Goal: Task Accomplishment & Management: Manage account settings

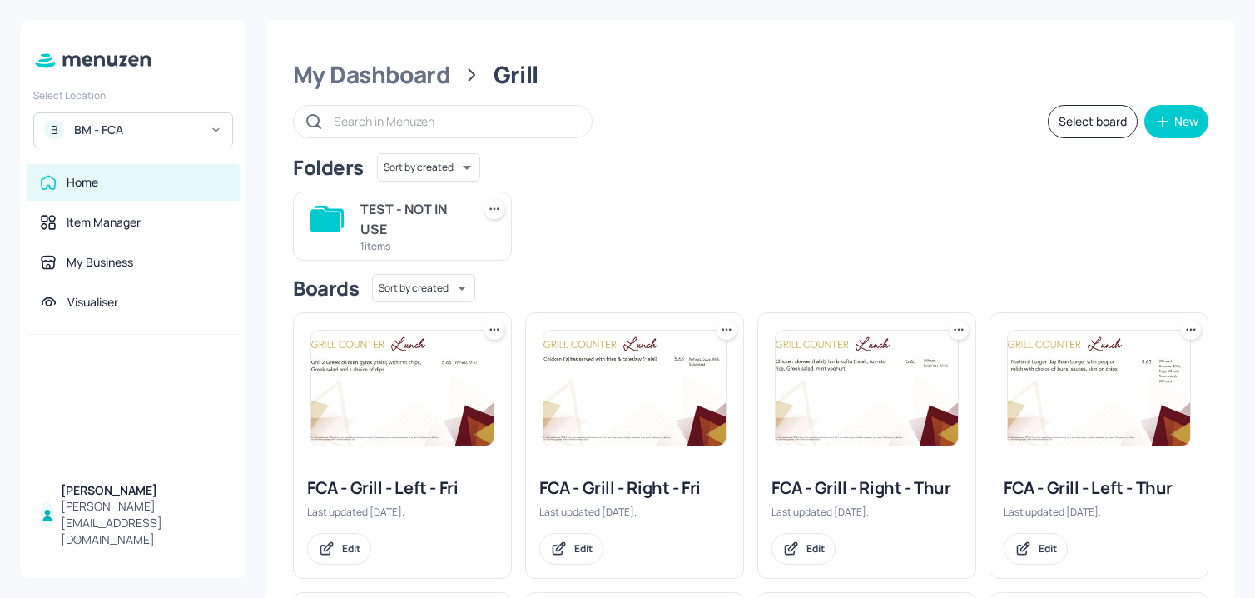
click at [643, 179] on div "TEST - NOT IN USE 1 items" at bounding box center [744, 219] width 929 height 82
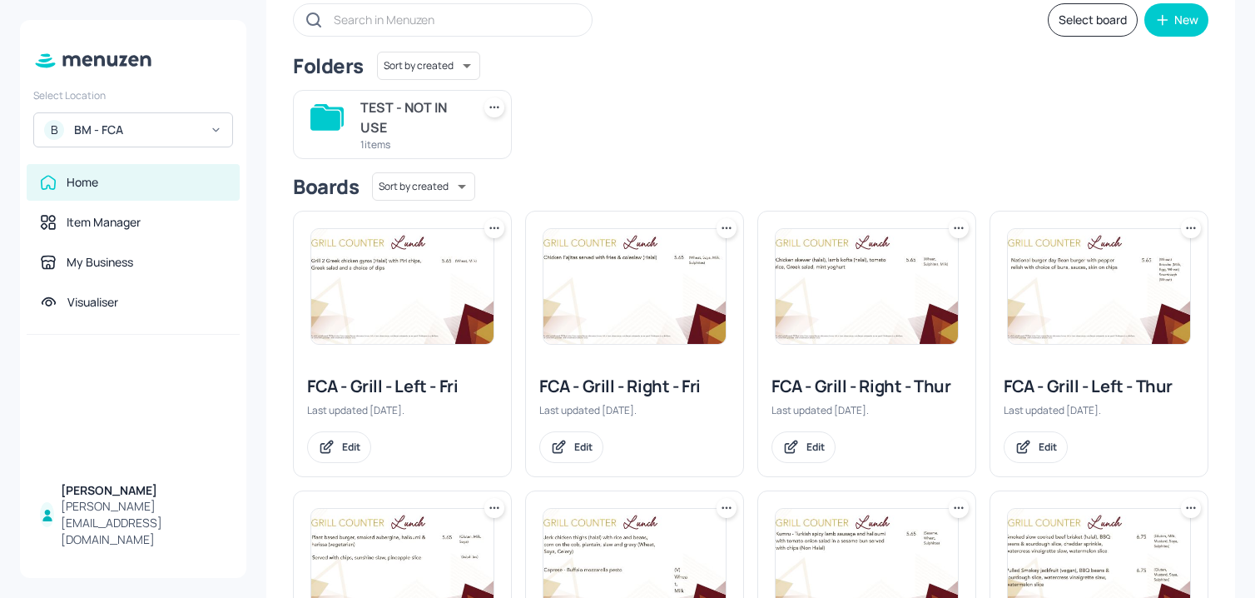
scroll to position [98, 0]
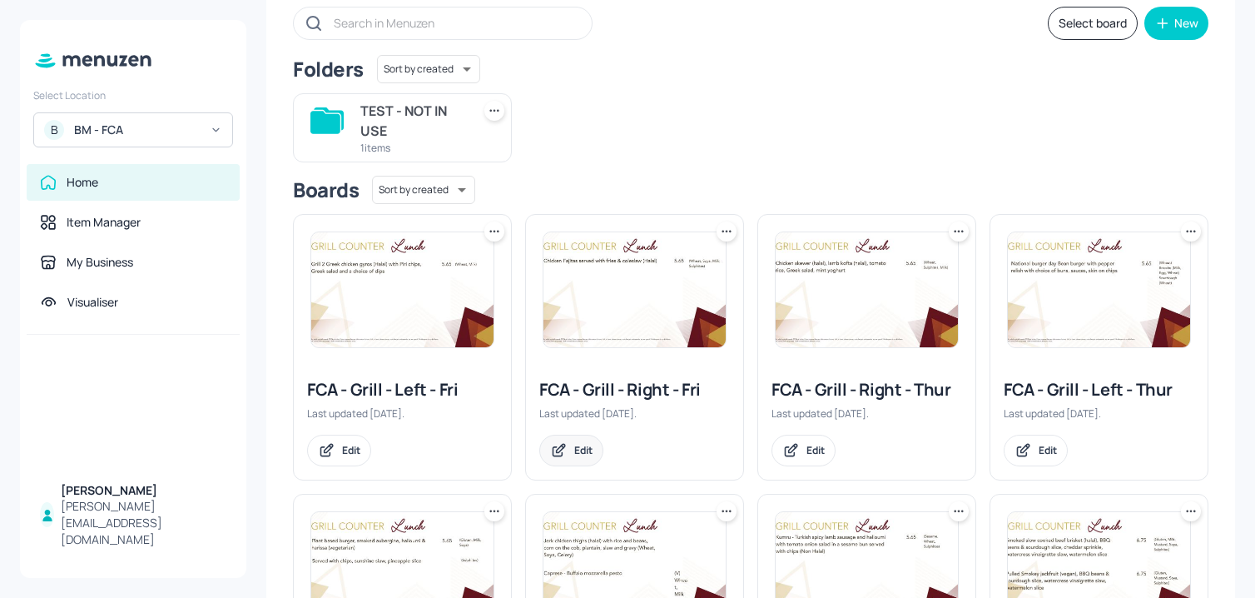
click at [575, 441] on div "Edit" at bounding box center [571, 450] width 64 height 32
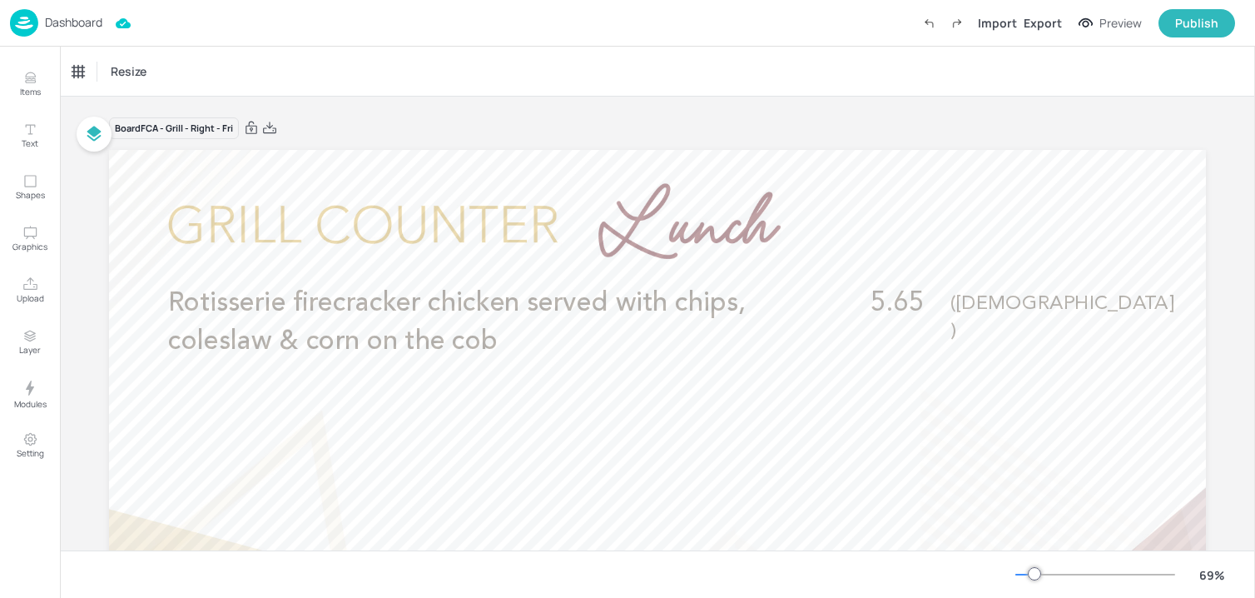
click at [58, 13] on div "Dashboard" at bounding box center [56, 22] width 92 height 27
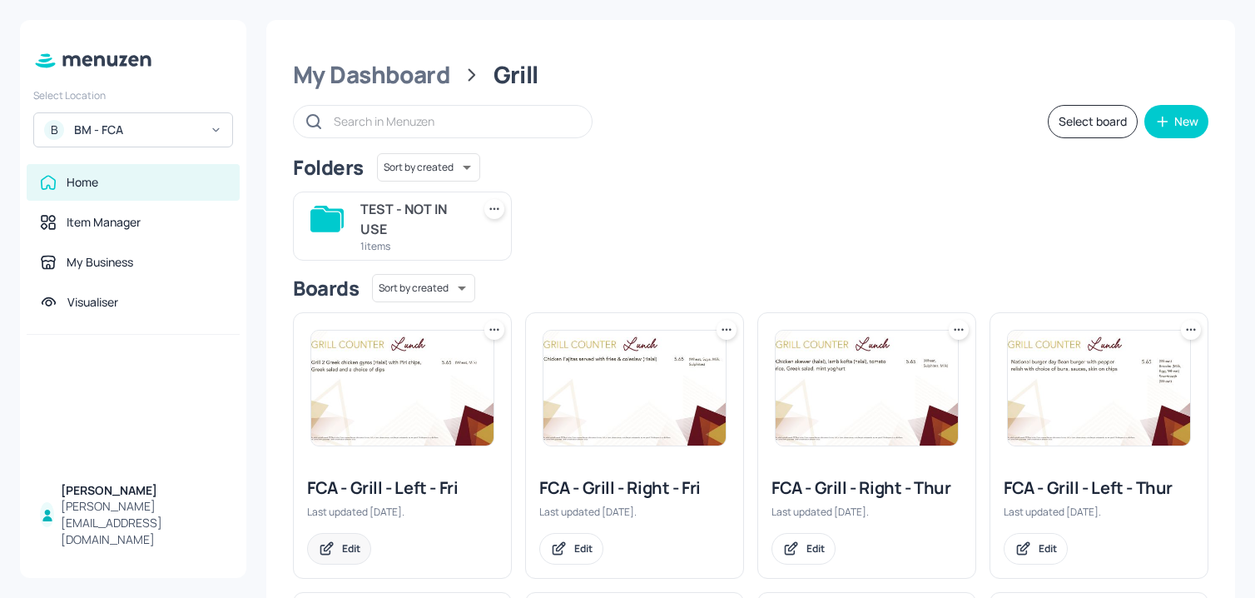
click at [344, 563] on div "Edit" at bounding box center [339, 549] width 64 height 32
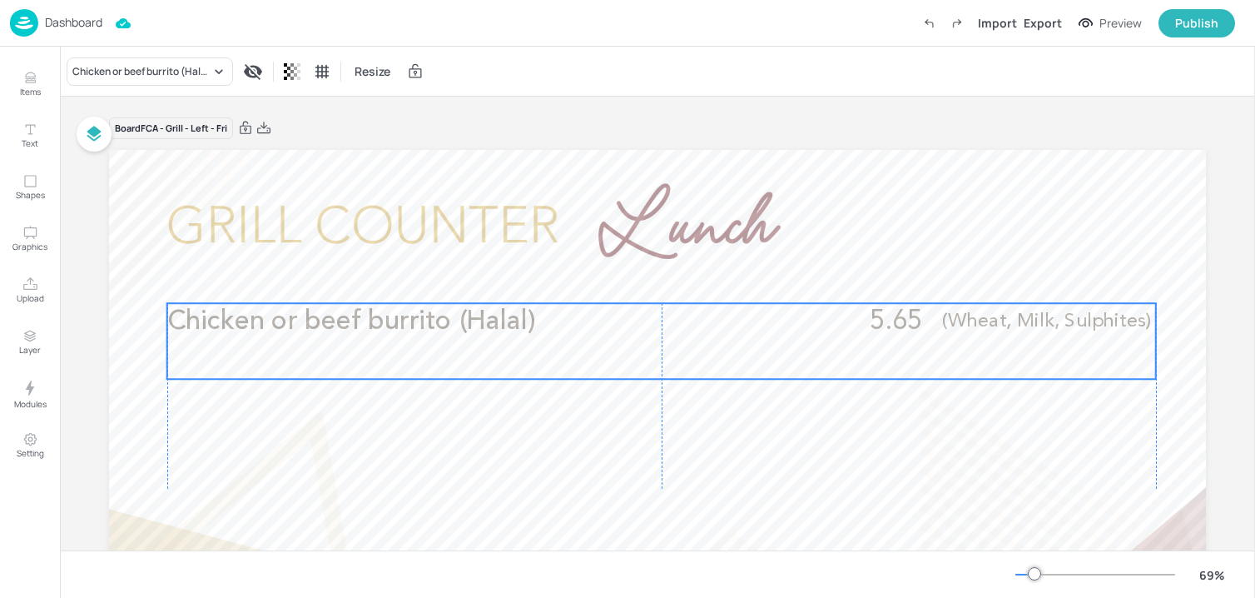
click at [335, 340] on p "Chicken or beef burrito (Halal)" at bounding box center [477, 321] width 621 height 37
click at [648, 276] on icon "Edit Item" at bounding box center [650, 274] width 14 height 13
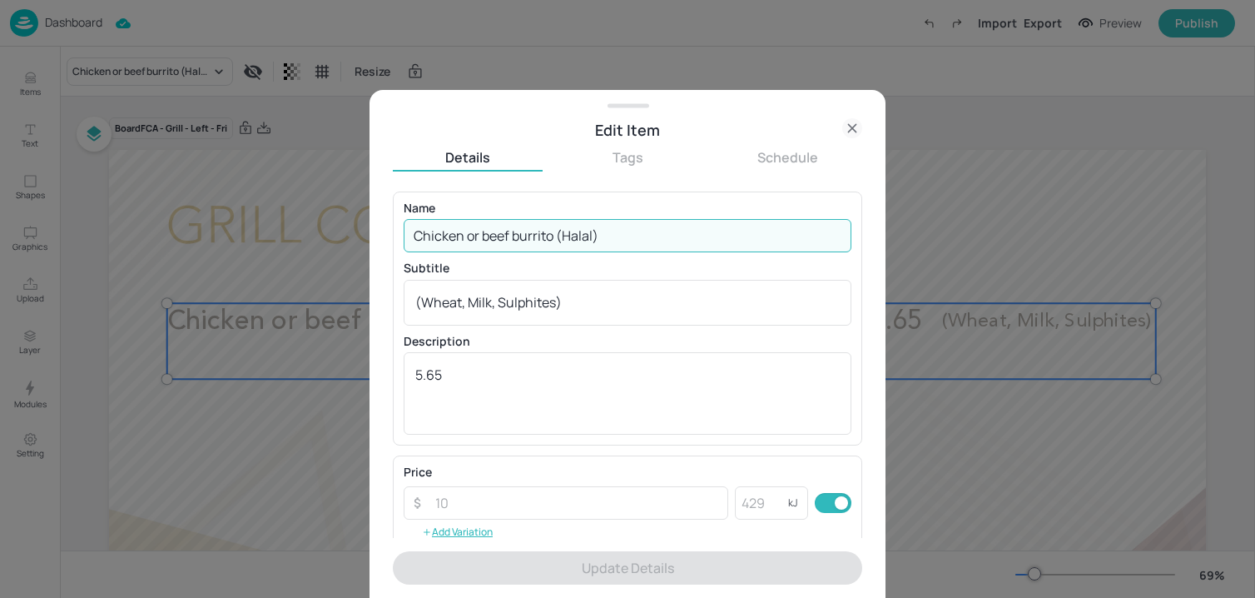
drag, startPoint x: 511, startPoint y: 236, endPoint x: 465, endPoint y: 236, distance: 45.8
click at [465, 236] on input "Chicken or beef burrito (Halal)" at bounding box center [628, 235] width 448 height 33
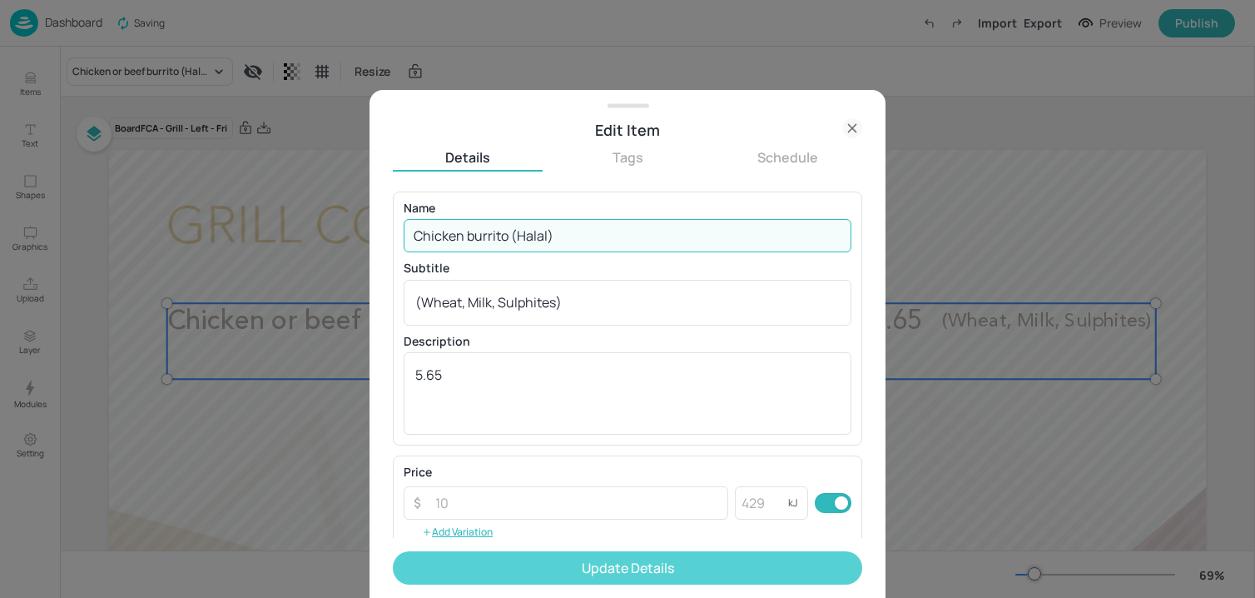
type input "Chicken burrito (Halal)"
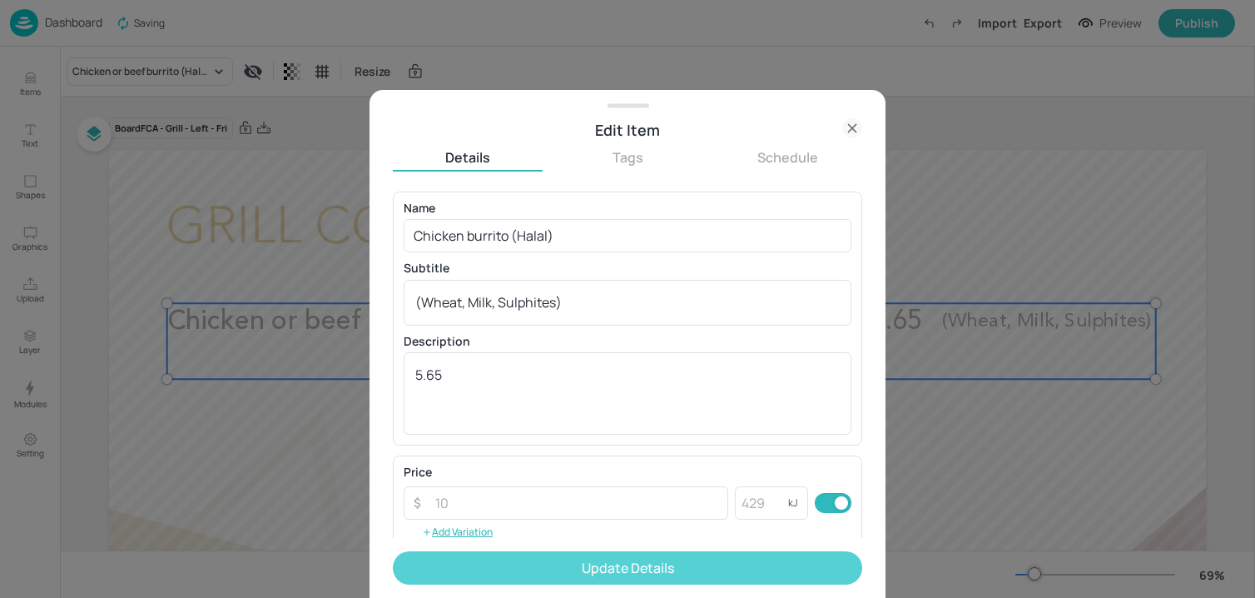
click at [517, 583] on button "Update Details" at bounding box center [627, 567] width 469 height 33
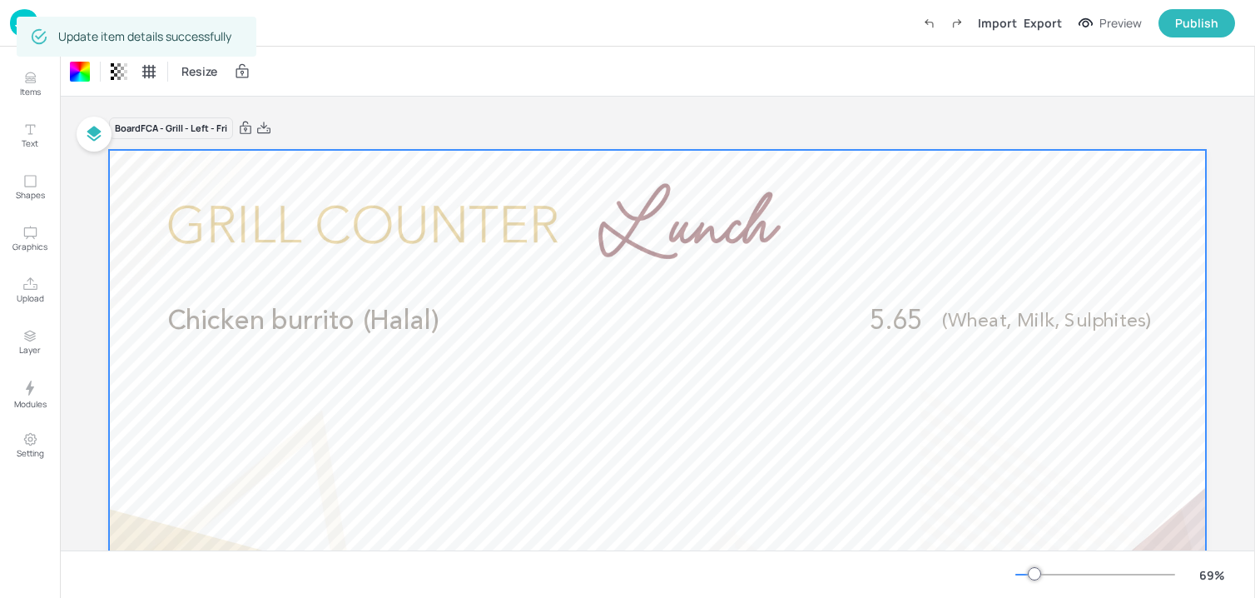
click at [12, 29] on img at bounding box center [24, 22] width 28 height 27
